Goal: Transaction & Acquisition: Purchase product/service

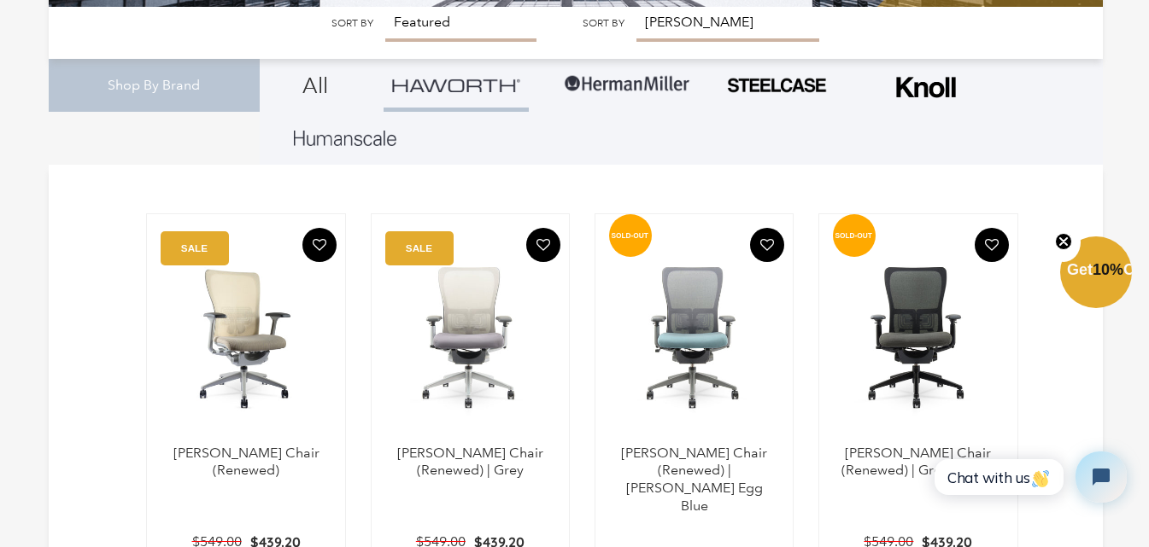
scroll to position [512, 0]
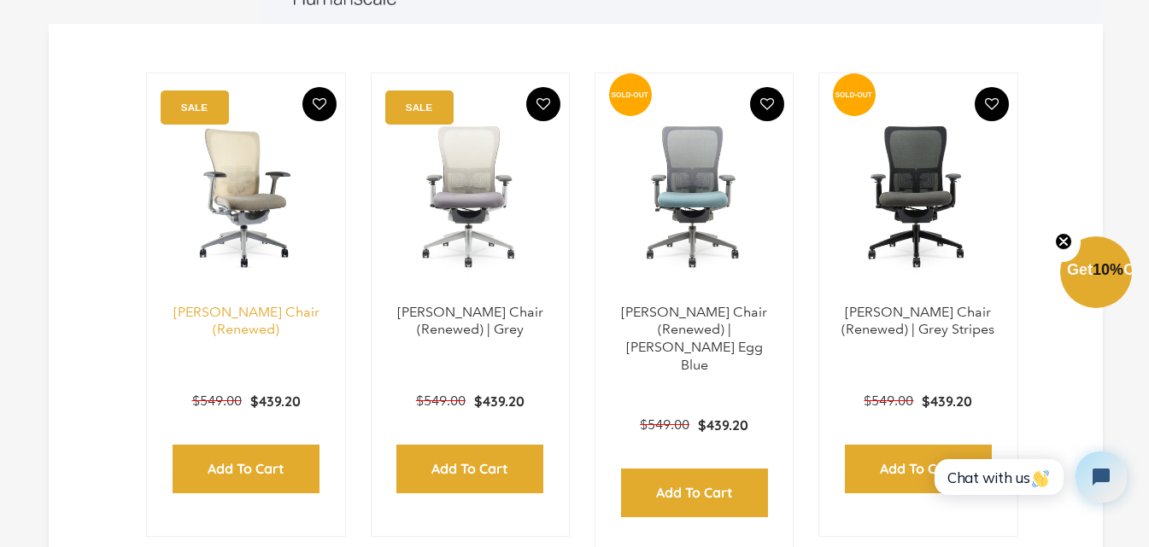
click at [268, 304] on link "[PERSON_NAME] Chair (Renewed)" at bounding box center [246, 321] width 146 height 34
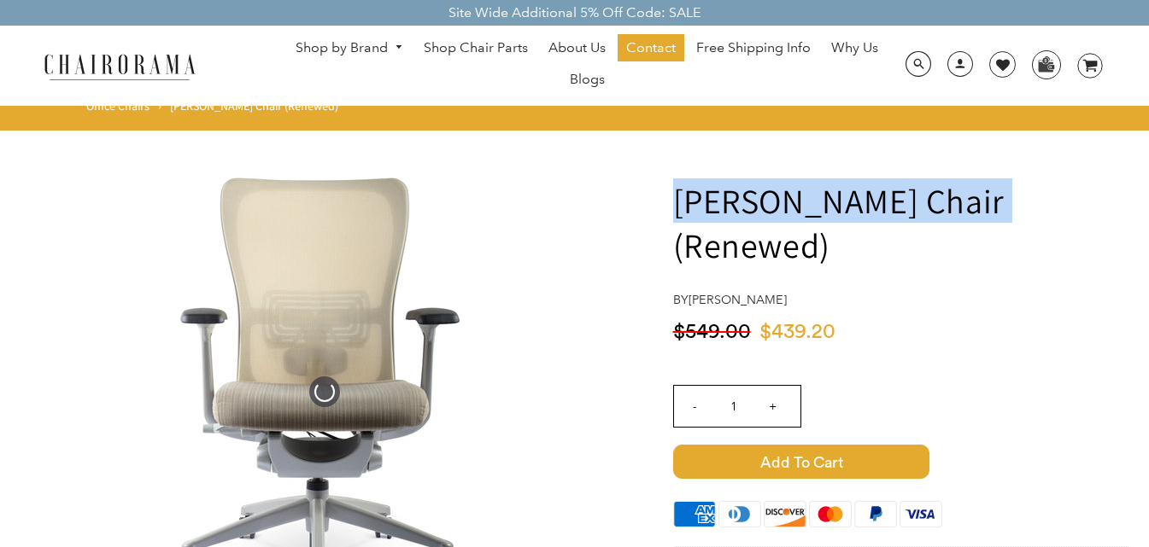
drag, startPoint x: 921, startPoint y: 194, endPoint x: 1021, endPoint y: 205, distance: 100.5
click at [1021, 205] on h1 "[PERSON_NAME] Chair (Renewed)" at bounding box center [901, 222] width 457 height 89
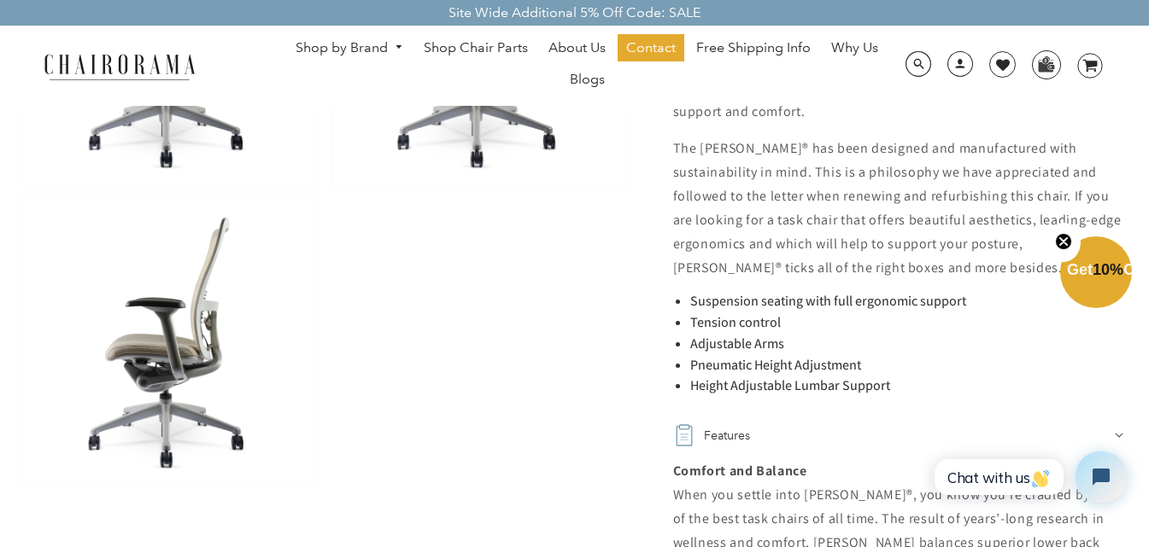
scroll to position [1110, 0]
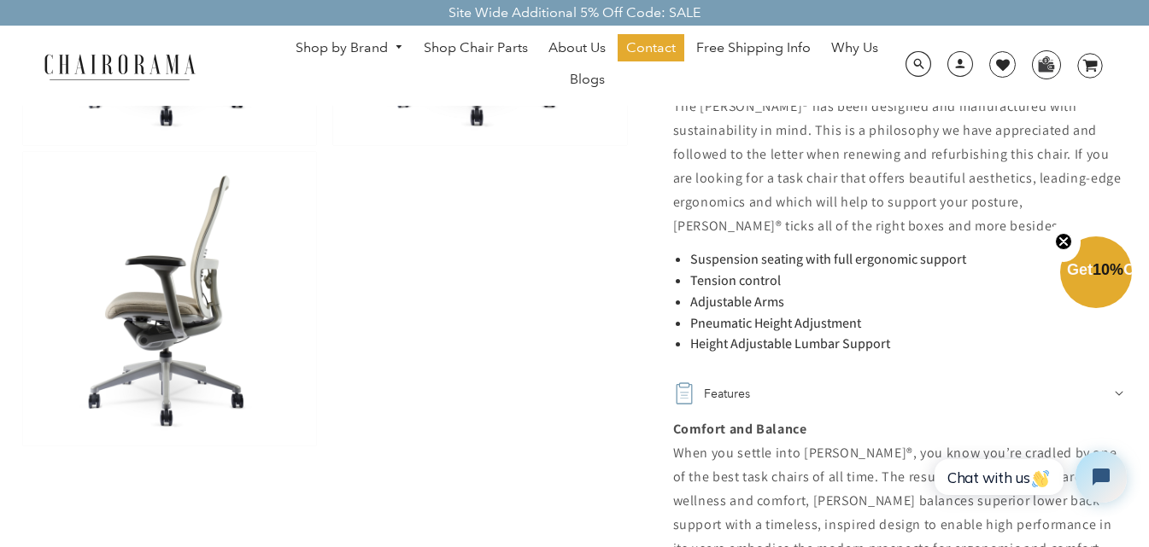
click at [909, 294] on li "Adjustable Arms" at bounding box center [910, 303] width 440 height 18
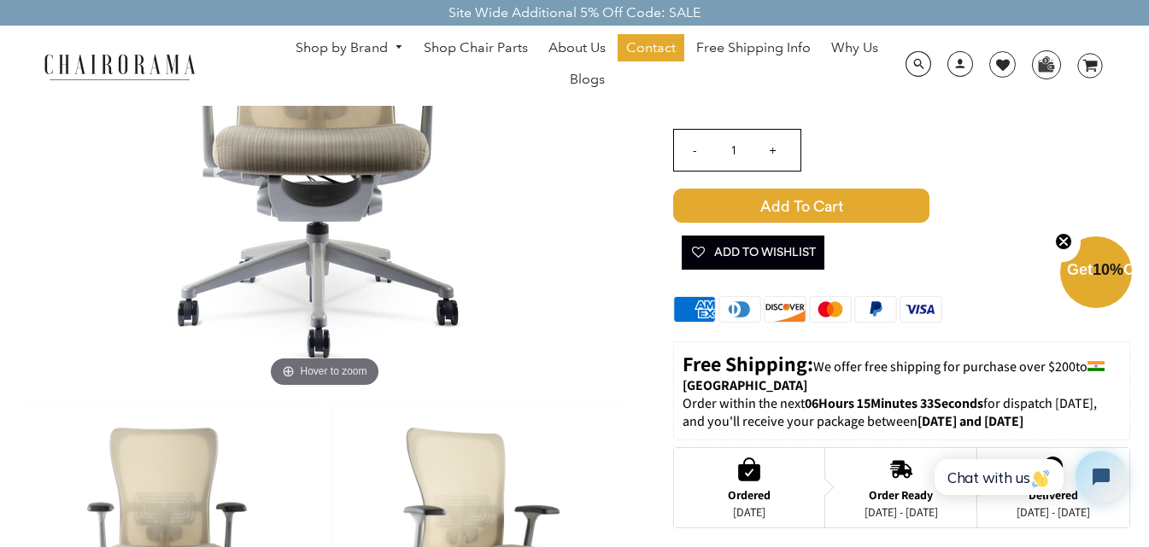
scroll to position [0, 0]
